Goal: Transaction & Acquisition: Purchase product/service

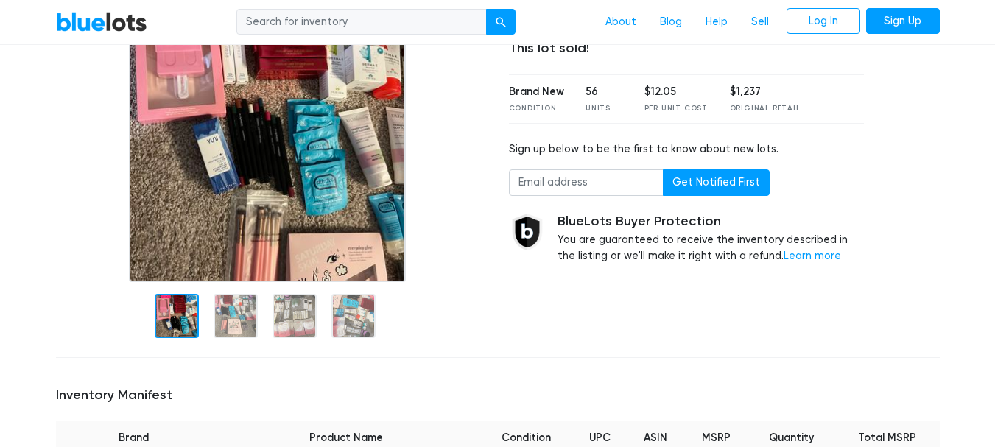
scroll to position [224, 0]
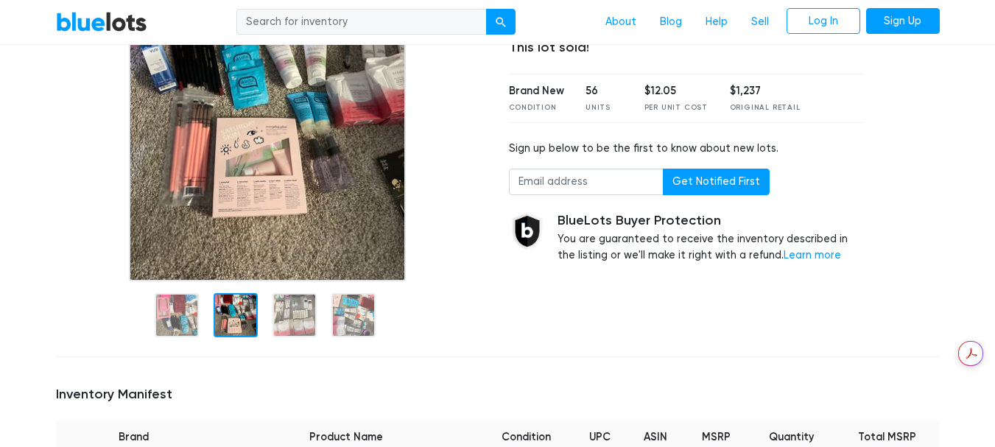
click at [242, 332] on div at bounding box center [236, 315] width 44 height 44
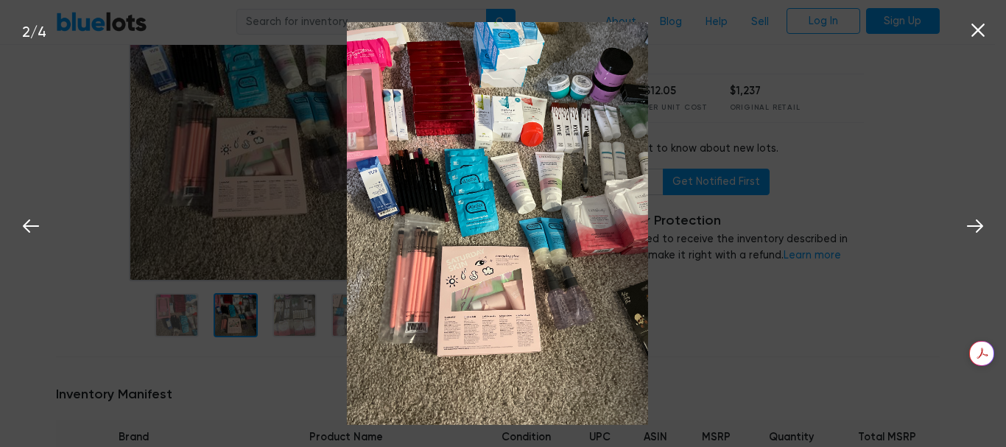
click at [978, 27] on icon at bounding box center [978, 30] width 22 height 22
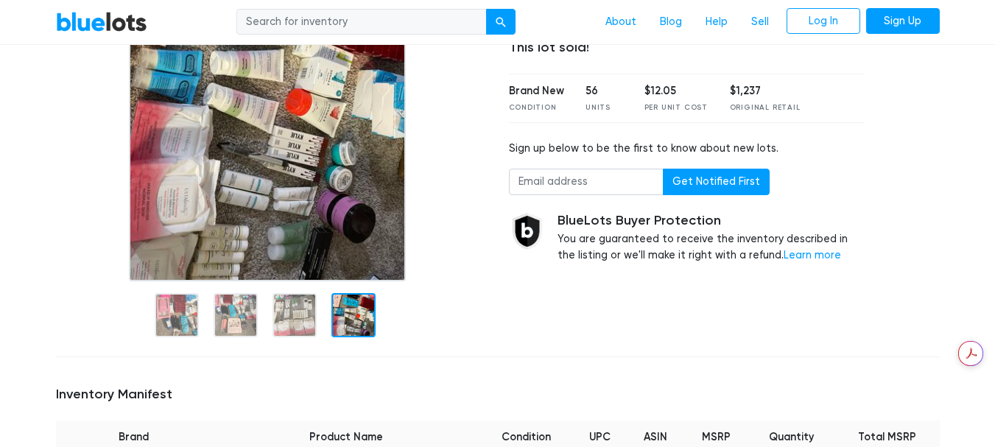
click at [351, 322] on div at bounding box center [354, 315] width 44 height 44
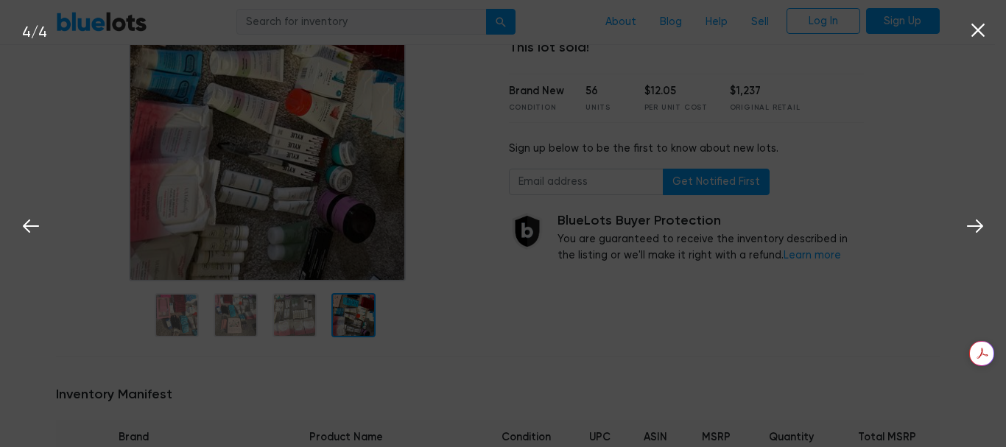
click at [312, 310] on div "4 / 4" at bounding box center [503, 223] width 1006 height 447
click at [956, 33] on div "4 / 4" at bounding box center [503, 223] width 1006 height 447
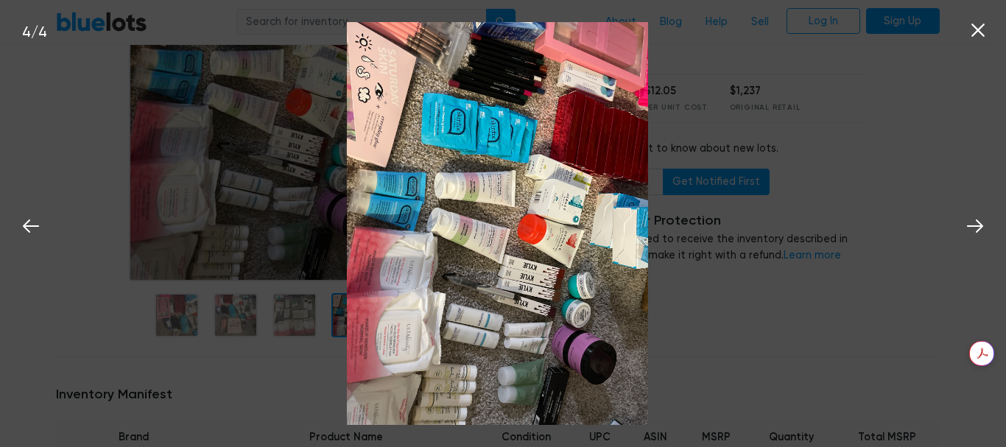
click at [970, 35] on icon at bounding box center [978, 30] width 22 height 22
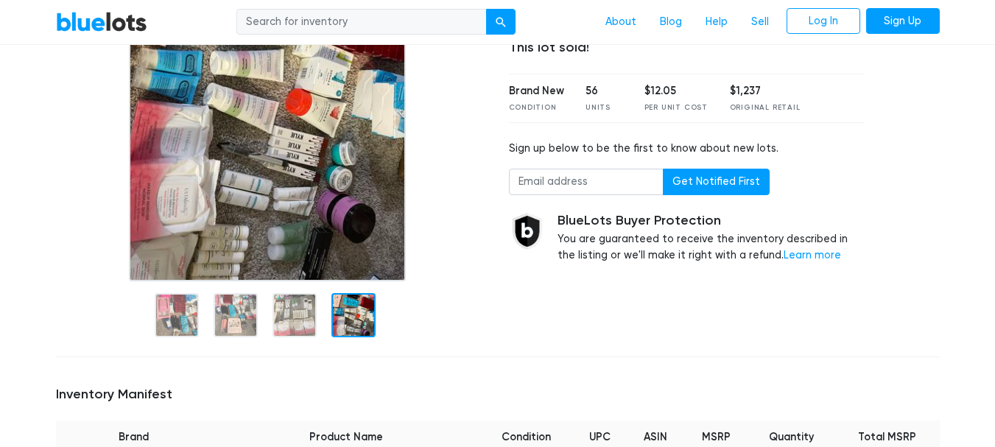
scroll to position [220, 0]
